Goal: Communication & Community: Answer question/provide support

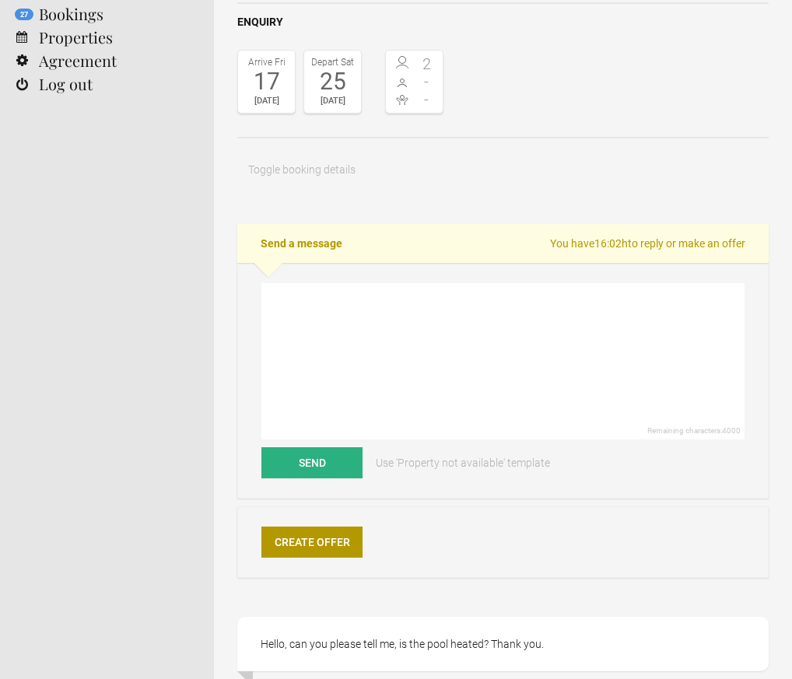
scroll to position [131, 0]
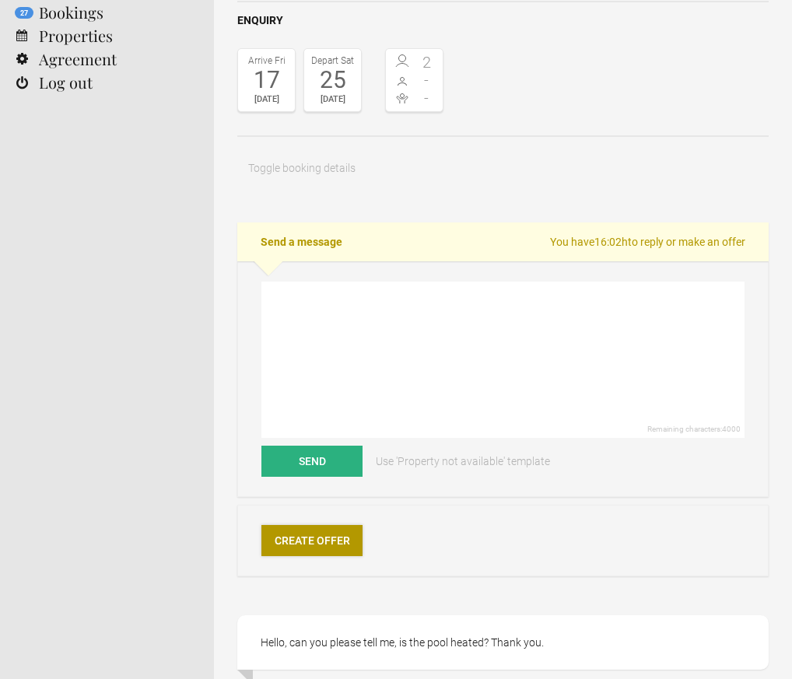
click at [304, 538] on link "Create Offer" at bounding box center [311, 540] width 101 height 31
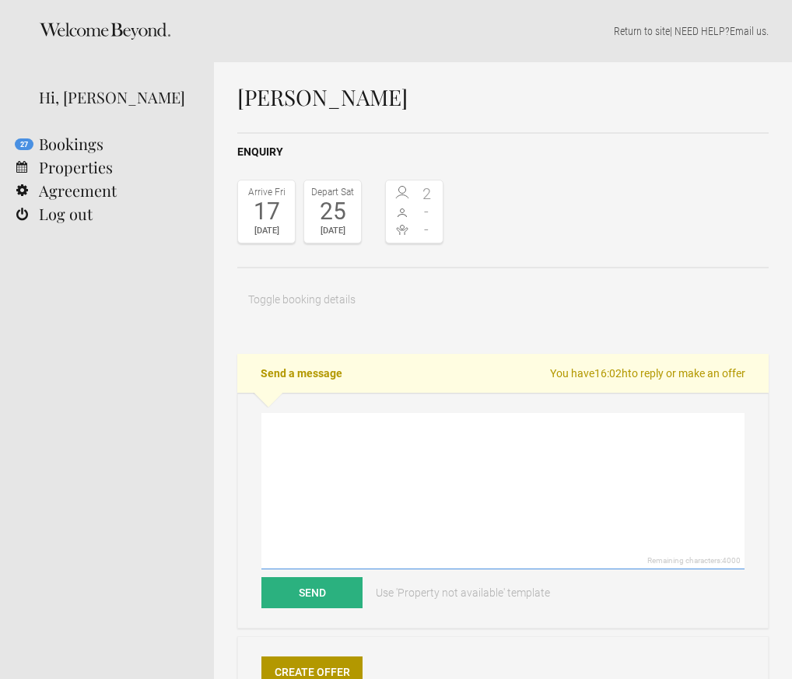
click at [309, 428] on textarea at bounding box center [502, 491] width 483 height 156
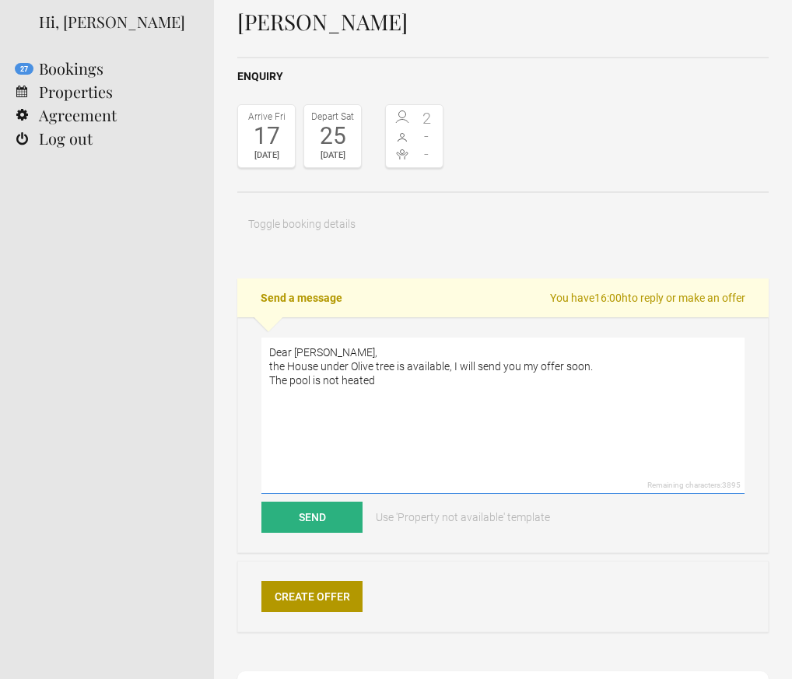
scroll to position [68, 0]
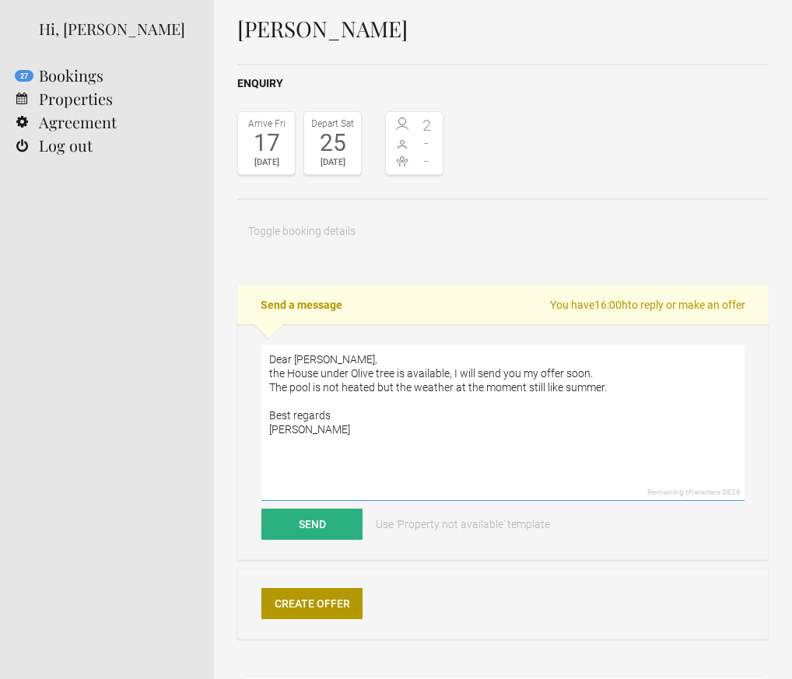
drag, startPoint x: 326, startPoint y: 436, endPoint x: 252, endPoint y: 355, distance: 110.1
click at [252, 355] on div "Dear Jen, the House under Olive tree is available, I will send you my offer soo…" at bounding box center [502, 442] width 531 height 236
click at [417, 539] on link "Use 'Property not available' template" at bounding box center [463, 524] width 196 height 31
type textarea "Hi Jen, unfortunately House under the Olive Tree is fully booked at this time. …"
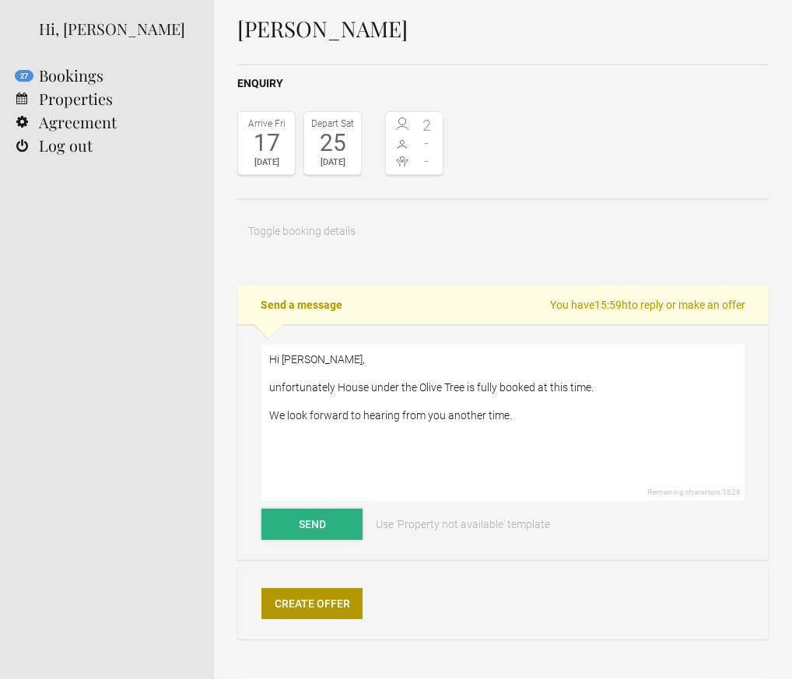
click at [309, 521] on button "Send" at bounding box center [311, 524] width 101 height 31
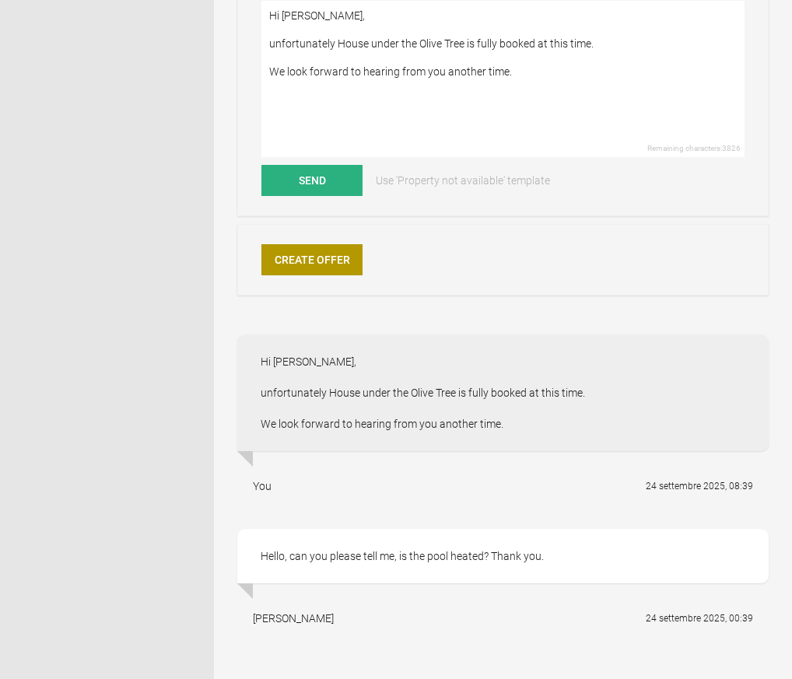
scroll to position [422, 0]
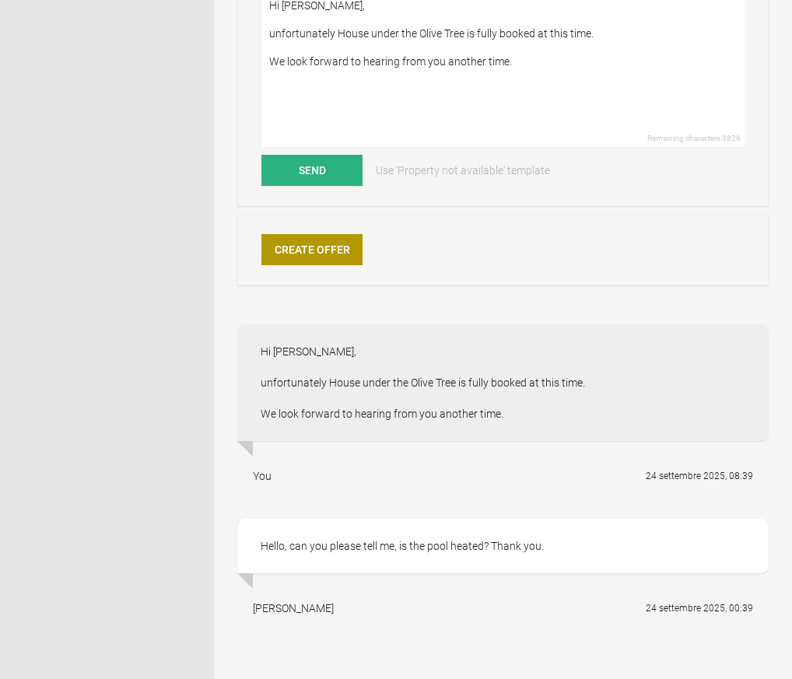
drag, startPoint x: 498, startPoint y: 414, endPoint x: 262, endPoint y: 351, distance: 244.6
click at [262, 351] on div "Hi Jen, unfortunately House under the Olive Tree is fully booked at this time. …" at bounding box center [502, 382] width 531 height 117
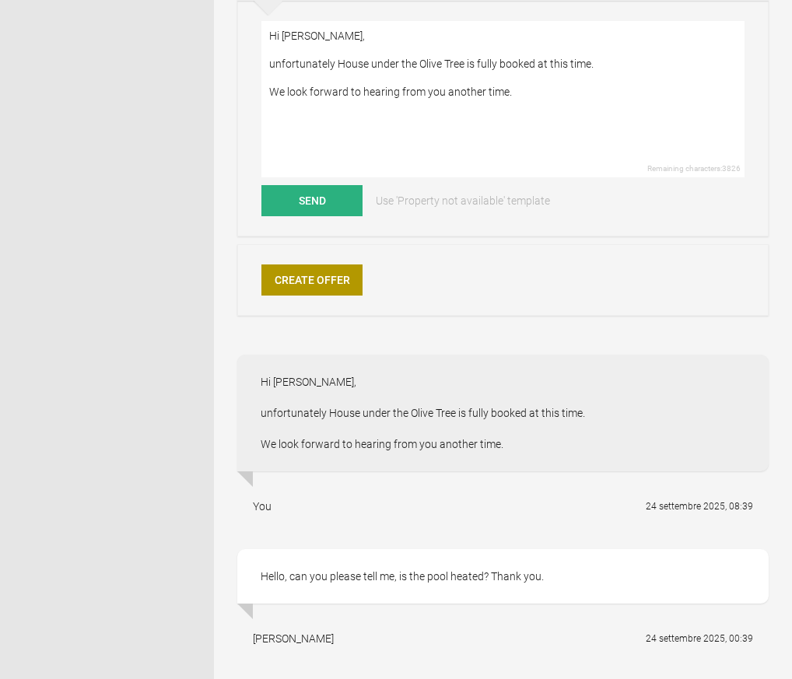
scroll to position [356, 0]
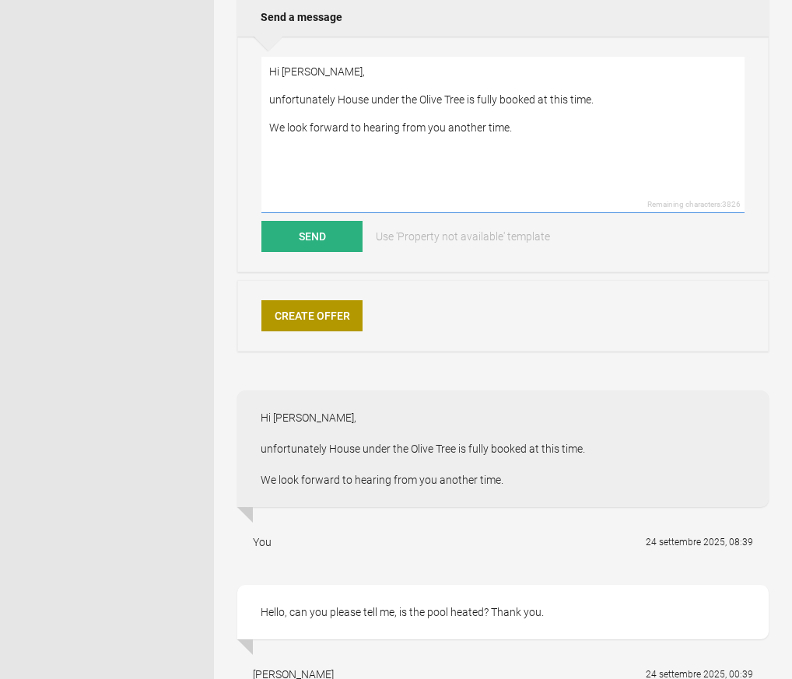
click at [334, 82] on textarea "Hi Jen, unfortunately House under the Olive Tree is fully booked at this time. …" at bounding box center [502, 135] width 483 height 156
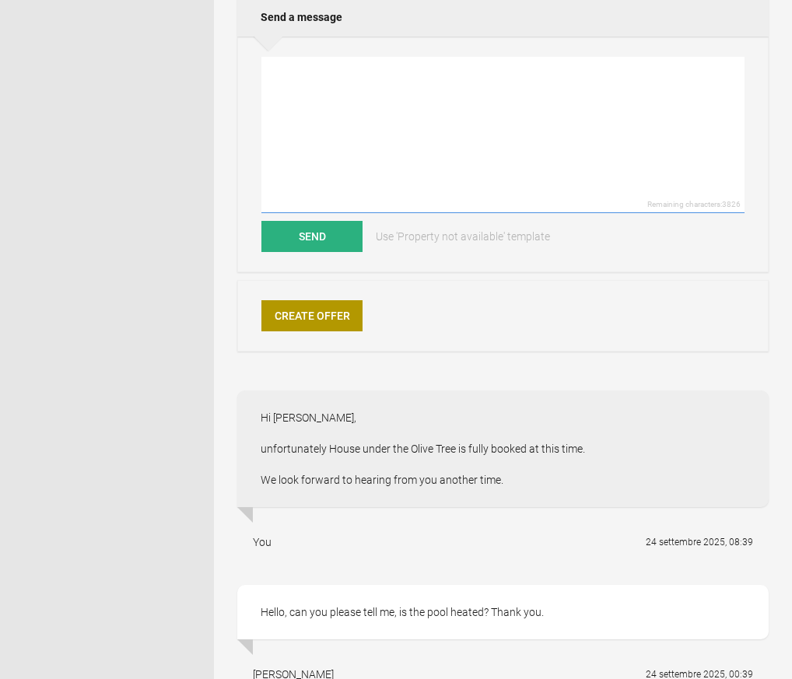
paste textarea "Dear Jen, the House under Olive tree is available, I will send you my offer soo…"
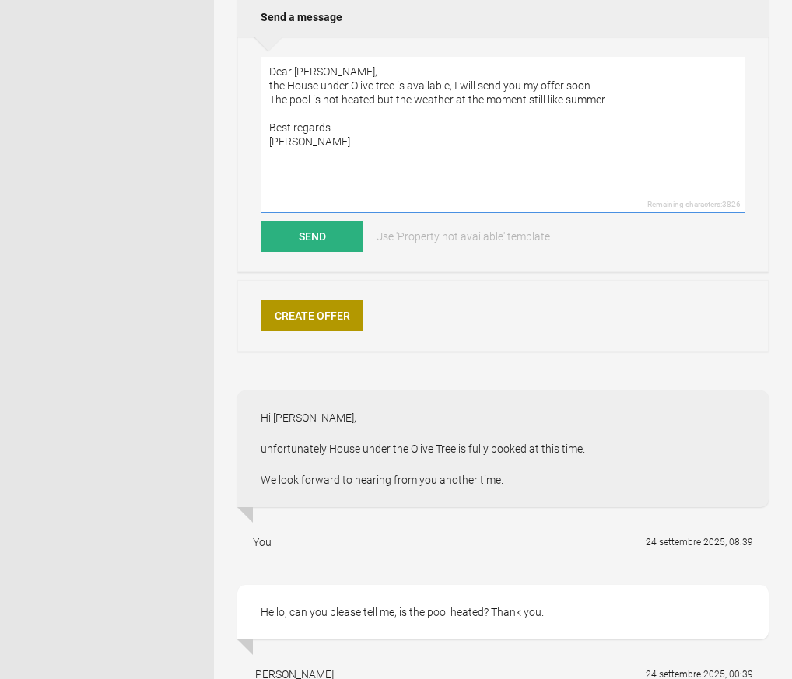
click at [266, 72] on textarea "Dear Jen, the House under Olive tree is available, I will send you my offer soo…" at bounding box center [502, 135] width 483 height 156
click at [332, 72] on textarea "Dear Jen, the House under Olive tree is available, I will send you my offer soo…" at bounding box center [502, 135] width 483 height 156
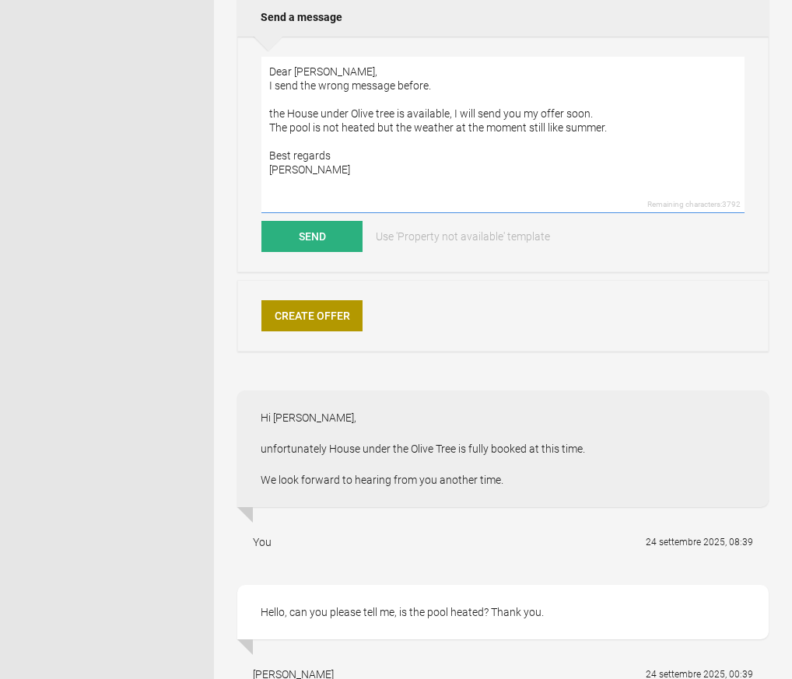
click at [271, 117] on textarea "Dear Jen, I send the wrong message before. the House under Olive tree is availa…" at bounding box center [502, 135] width 483 height 156
type textarea "Dear Jen, I send the wrong message before. The House under Olive tree is availa…"
click at [326, 233] on button "Send" at bounding box center [311, 236] width 101 height 31
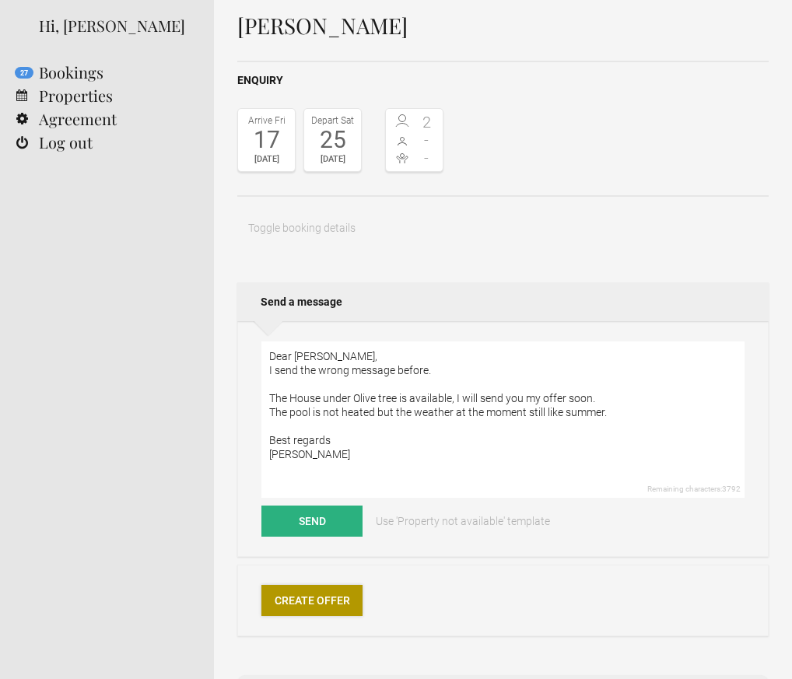
scroll to position [84, 0]
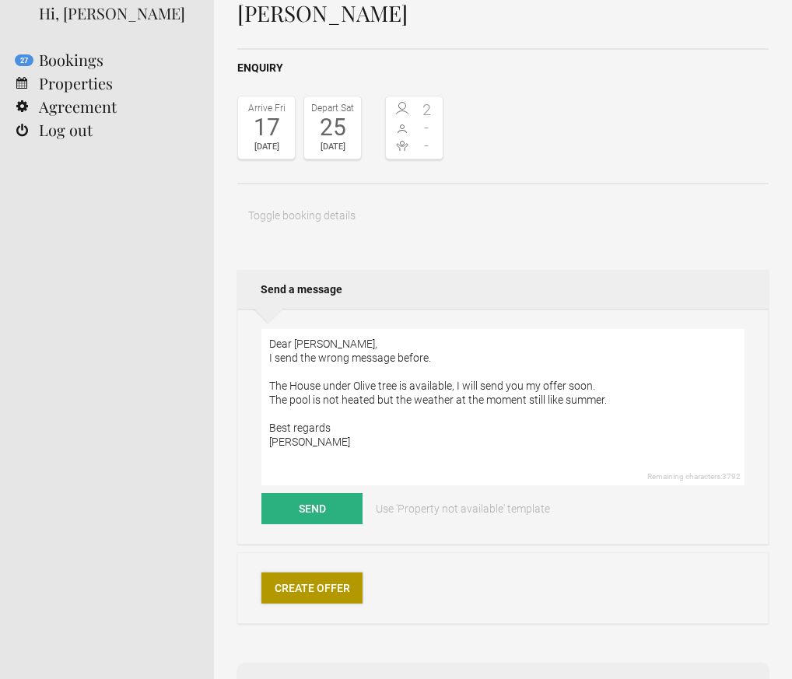
click at [330, 592] on link "Create Offer" at bounding box center [311, 587] width 101 height 31
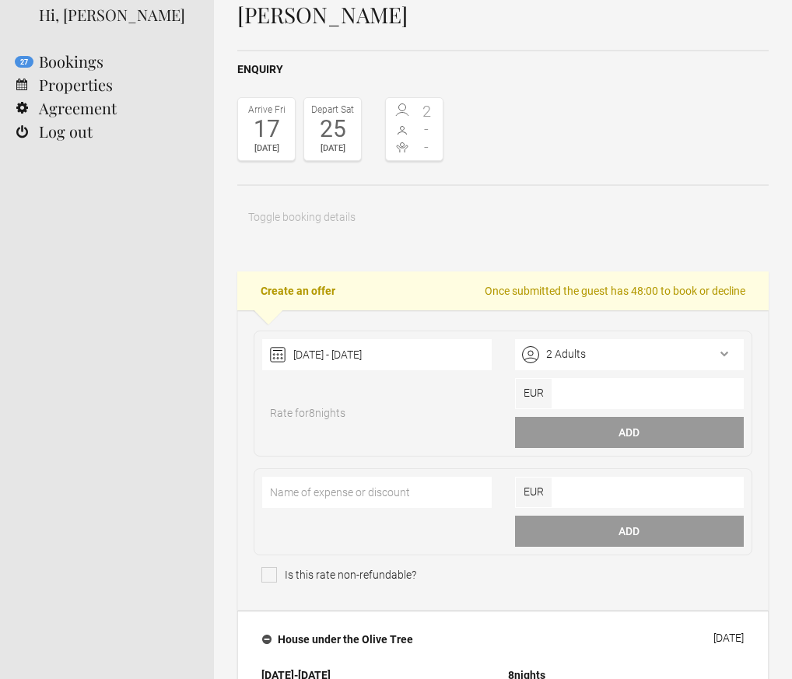
scroll to position [100, 0]
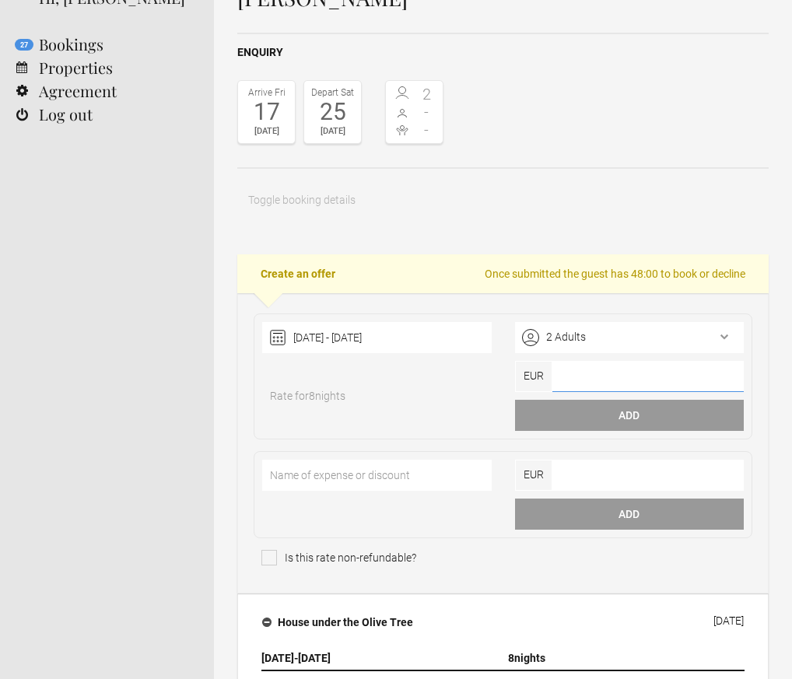
click at [570, 377] on input"] "number" at bounding box center [648, 376] width 192 height 31
click at [567, 375] on input"] "number" at bounding box center [648, 376] width 192 height 31
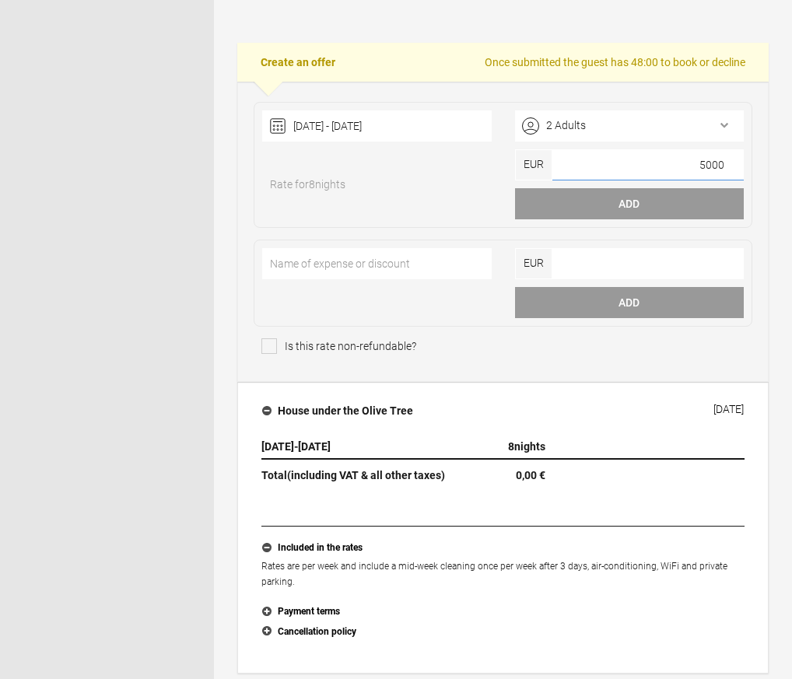
scroll to position [308, 0]
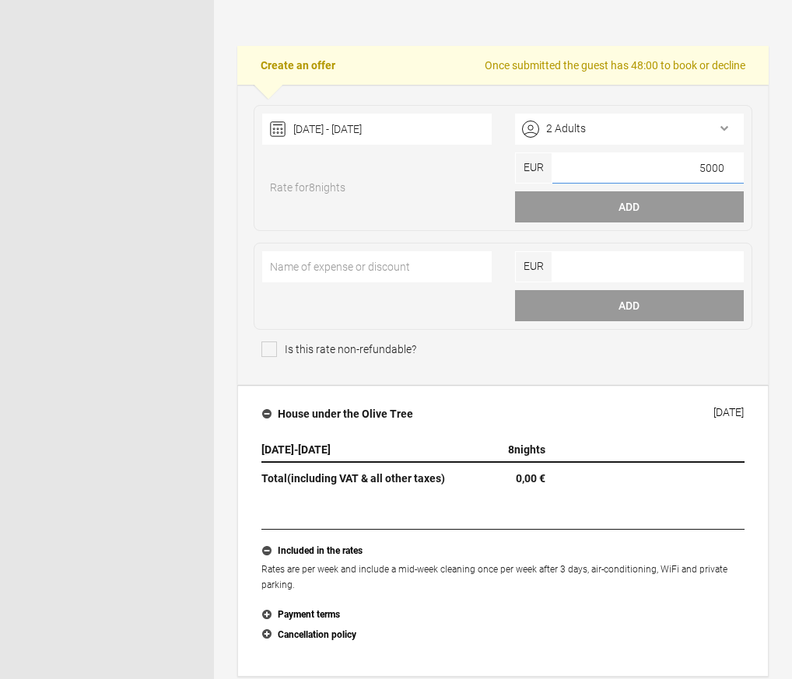
type input"] "5000"
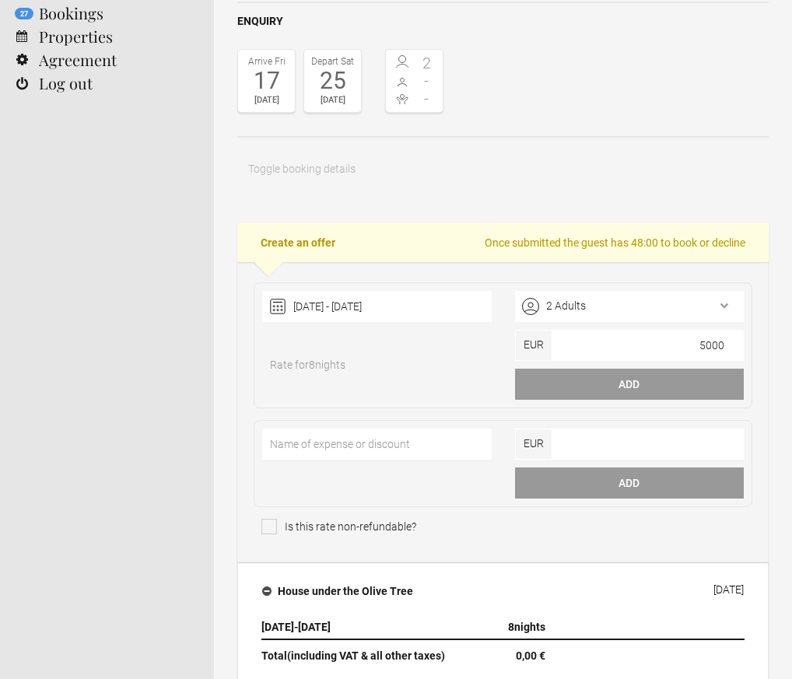
scroll to position [128, 0]
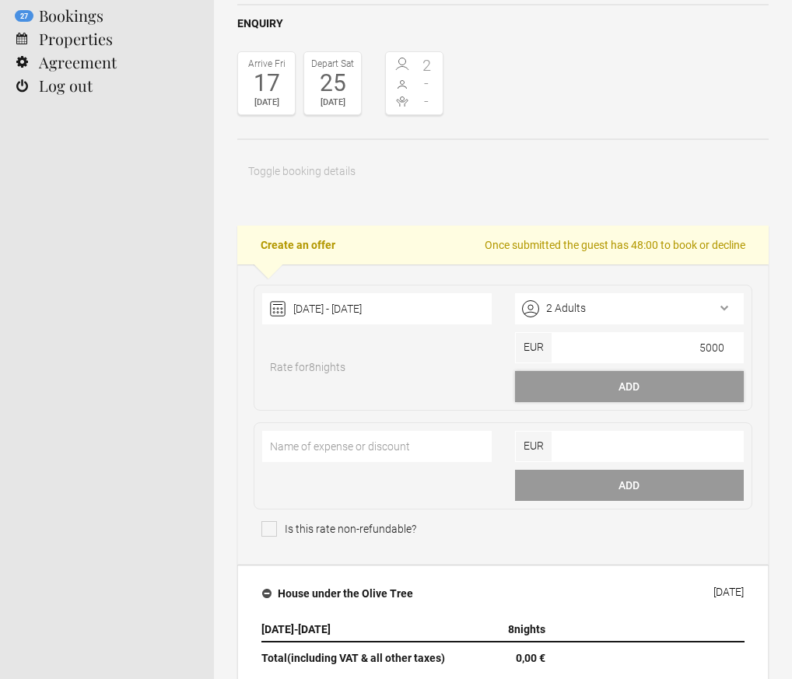
click at [603, 386] on button "Add" at bounding box center [629, 386] width 229 height 31
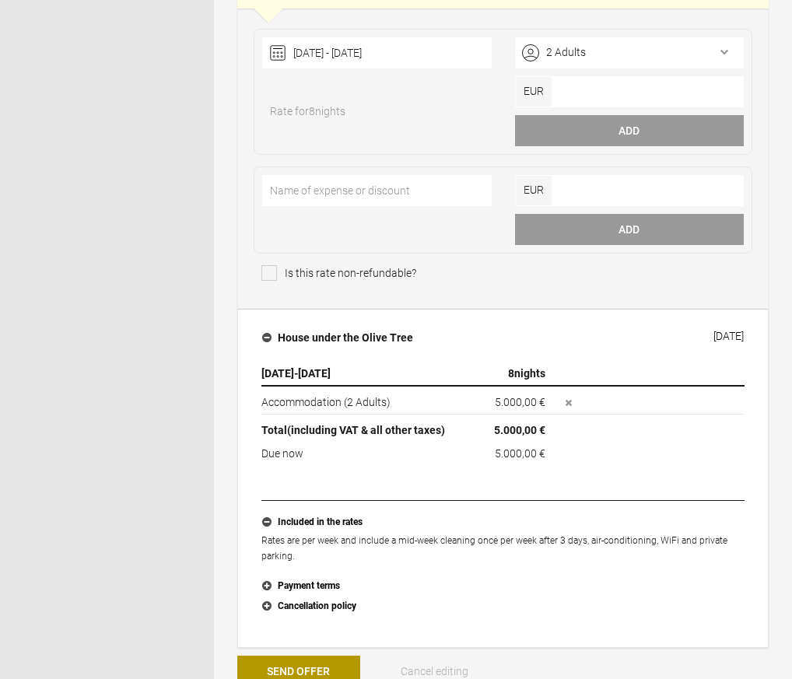
scroll to position [379, 0]
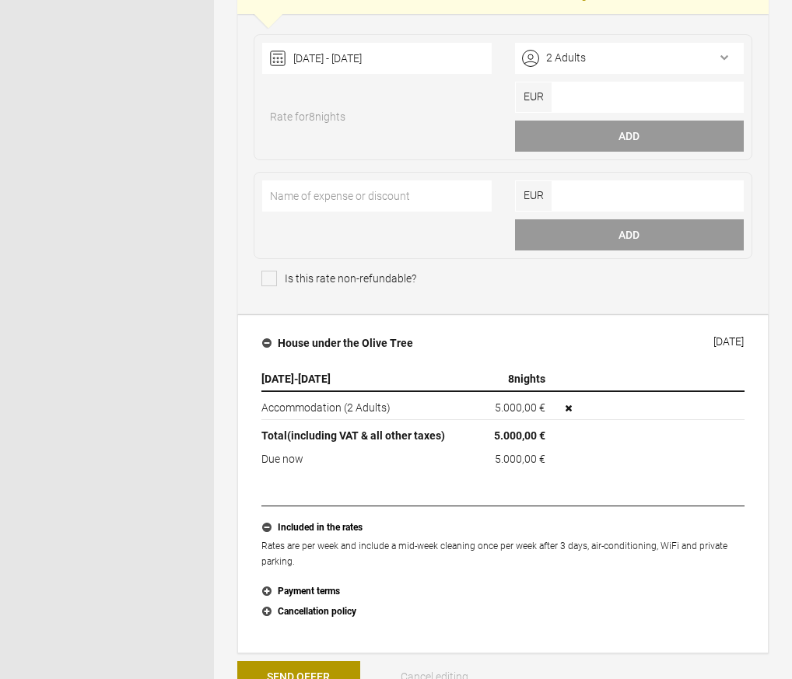
click at [568, 409] on icon "button" at bounding box center [568, 408] width 6 height 6
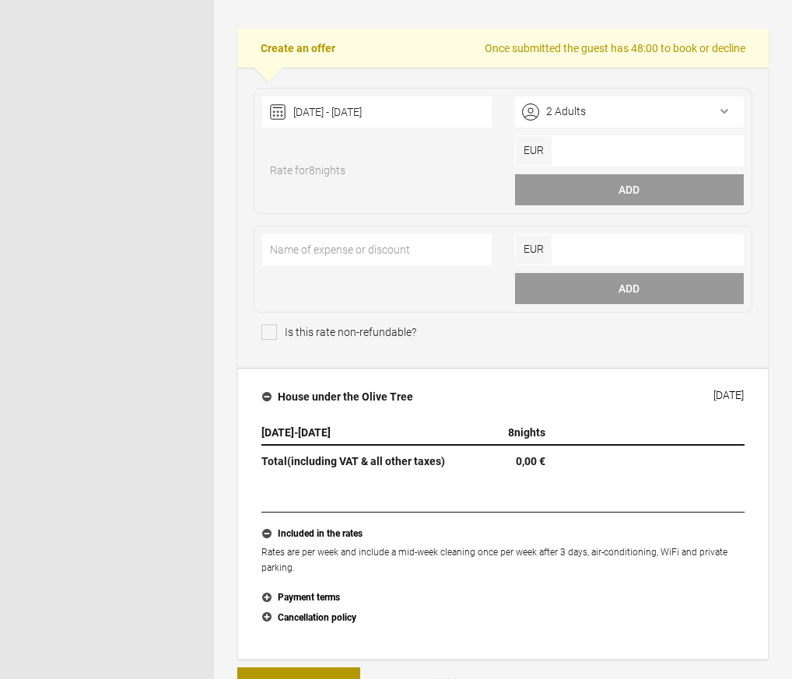
scroll to position [326, 0]
click at [578, 149] on input"] "number" at bounding box center [648, 150] width 192 height 31
type input"] "5142"
click at [636, 184] on button "Add" at bounding box center [629, 188] width 229 height 31
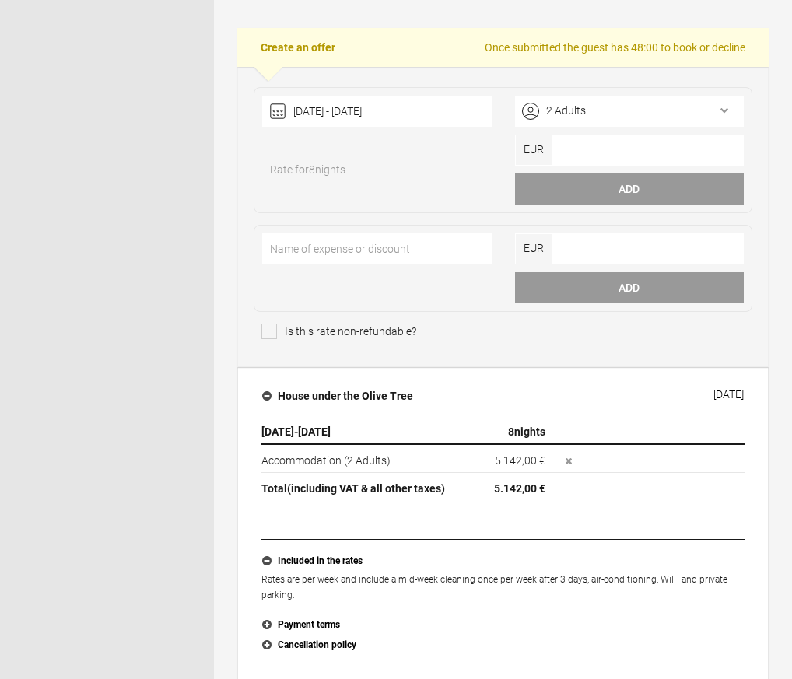
click at [635, 250] on input"] "number" at bounding box center [648, 248] width 192 height 31
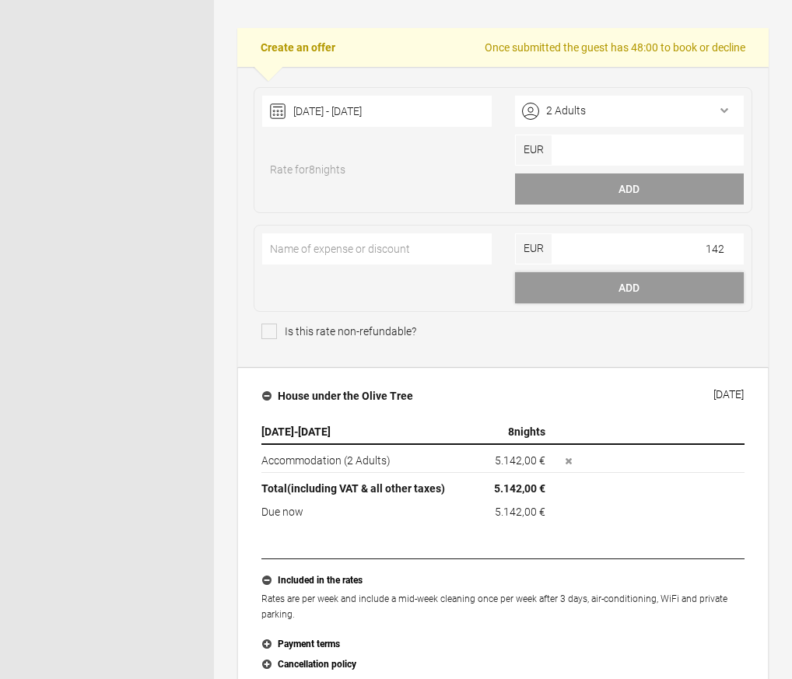
click at [617, 287] on button "Add" at bounding box center [629, 287] width 229 height 31
click at [641, 290] on button "Add" at bounding box center [629, 287] width 229 height 31
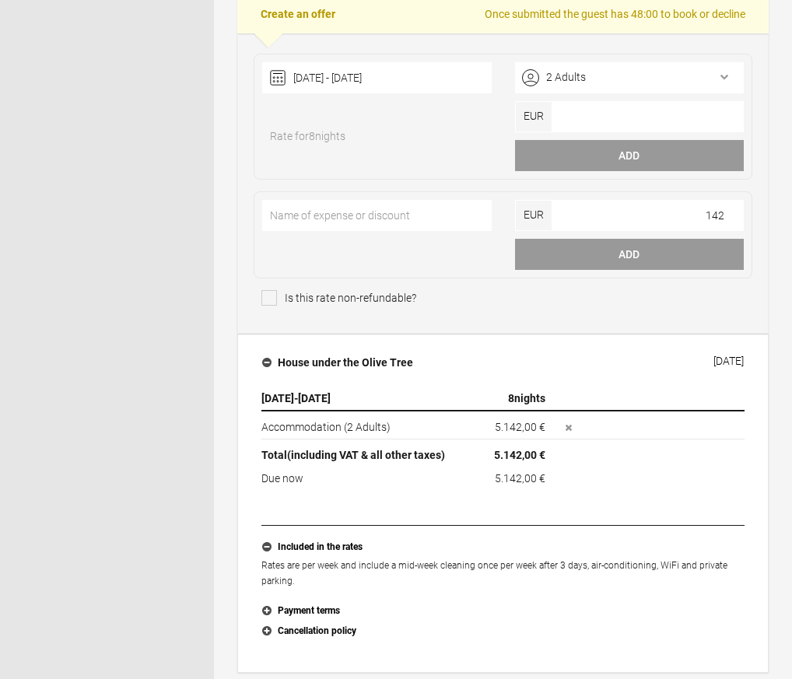
scroll to position [359, 0]
click at [729, 210] on input"] "143" at bounding box center [648, 215] width 192 height 31
type input"] "142"
click at [729, 215] on input"] "142" at bounding box center [648, 215] width 192 height 31
click at [351, 215] on input"] "text" at bounding box center [376, 215] width 229 height 31
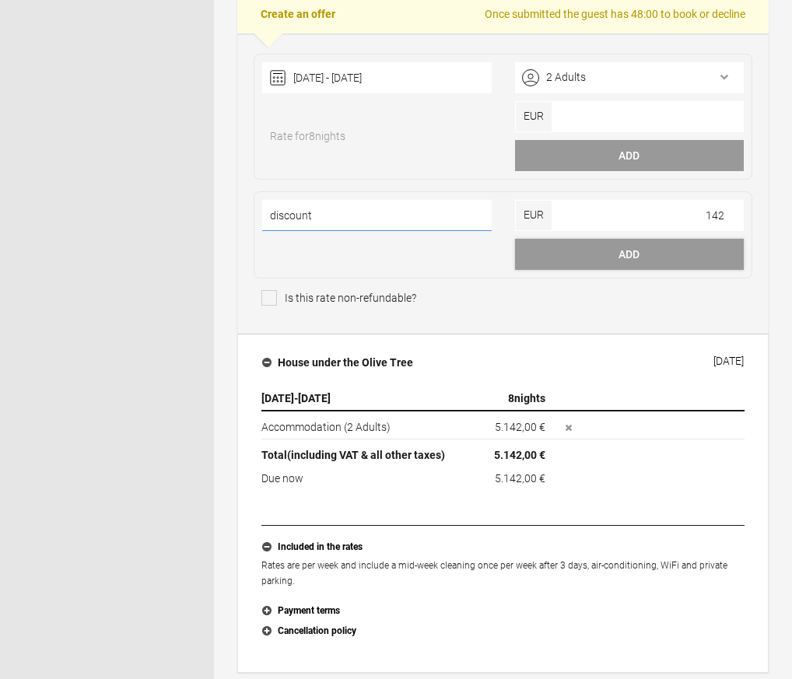
type input"] "discount"
click at [606, 257] on button "Add" at bounding box center [629, 254] width 229 height 31
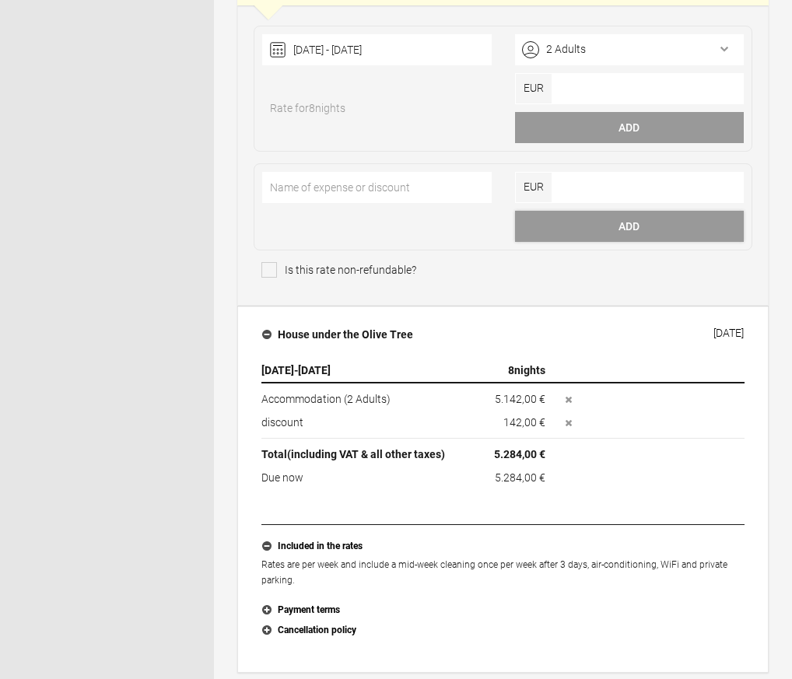
scroll to position [389, 0]
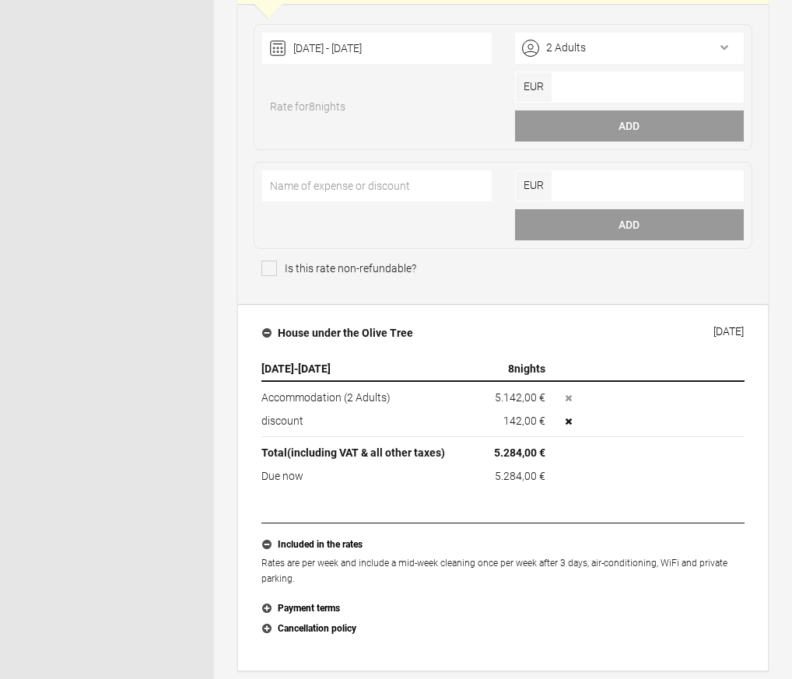
click at [568, 418] on icon "button" at bounding box center [568, 421] width 6 height 6
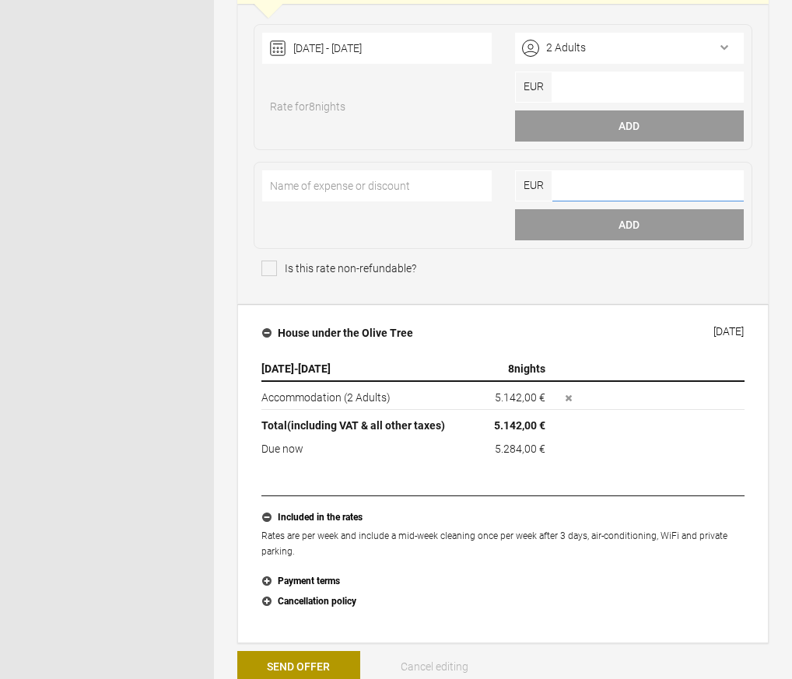
click at [698, 185] on input"] "number" at bounding box center [648, 185] width 192 height 31
type input"] "-142"
click at [631, 222] on button "Add" at bounding box center [629, 224] width 229 height 31
click at [381, 188] on input"] "text" at bounding box center [376, 185] width 229 height 31
type input"] "Discount"
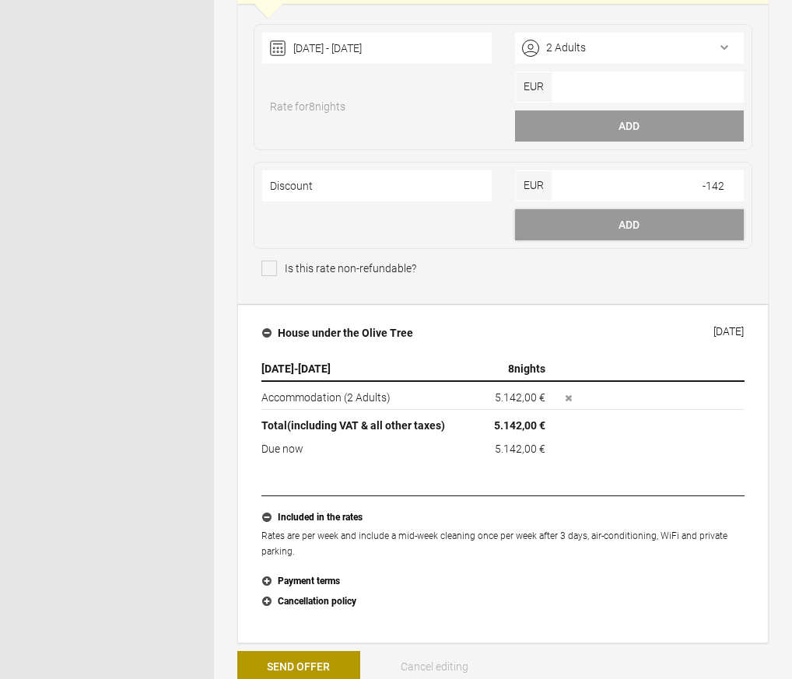
click at [635, 227] on button "Add" at bounding box center [629, 224] width 229 height 31
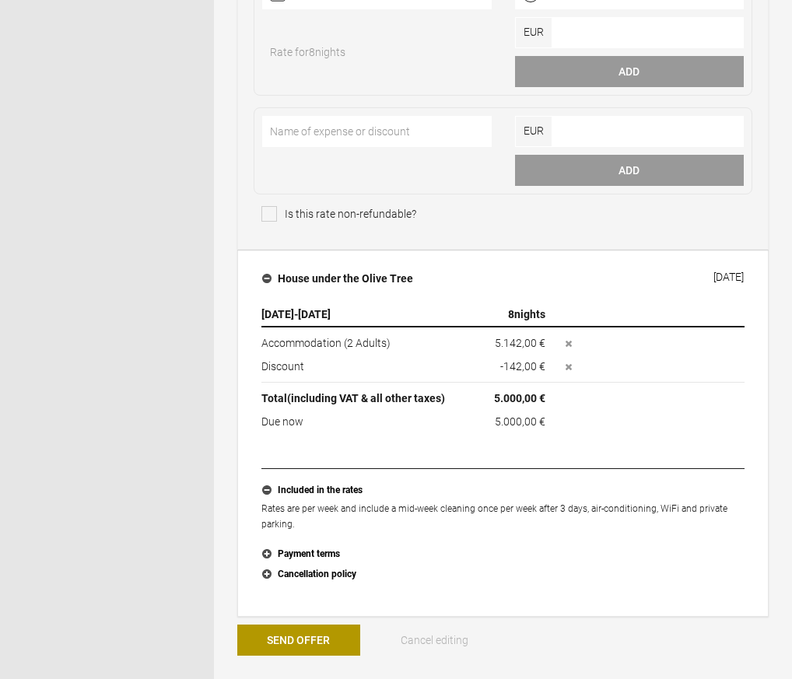
scroll to position [571, 0]
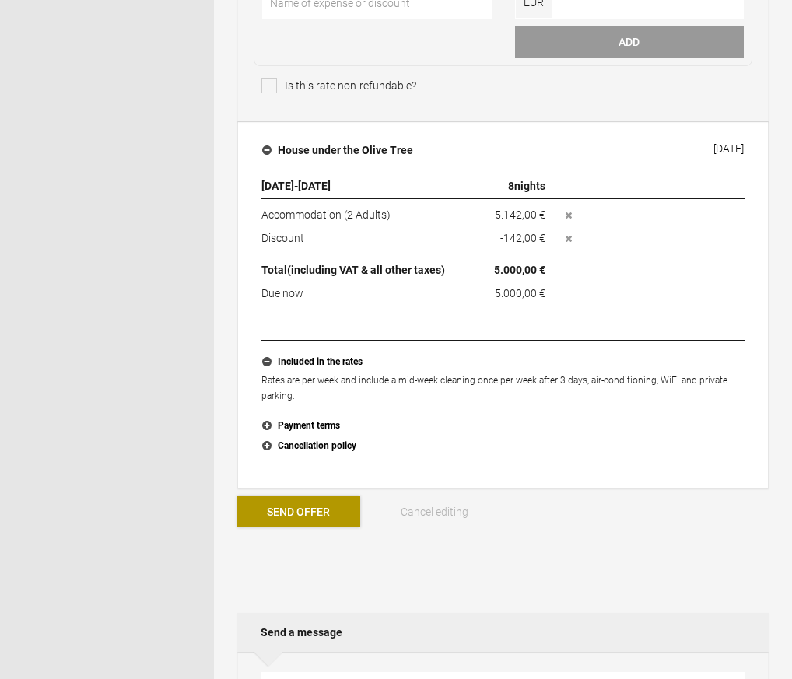
click at [285, 506] on button "Send Offer" at bounding box center [298, 511] width 123 height 31
